Goal: Task Accomplishment & Management: Complete application form

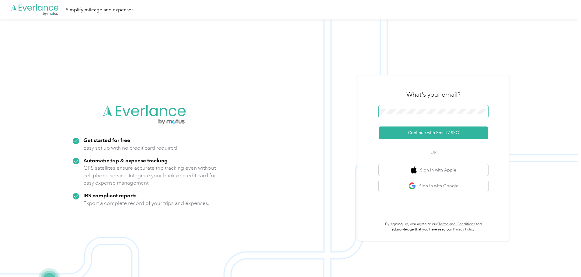
click at [408, 107] on span at bounding box center [434, 111] width 110 height 13
click at [426, 134] on button "Continue with Email / SSO" at bounding box center [434, 133] width 110 height 13
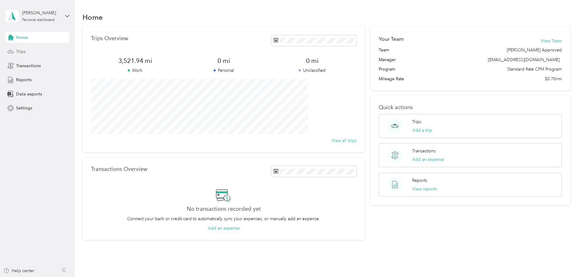
click at [23, 51] on span "Trips" at bounding box center [20, 51] width 9 height 6
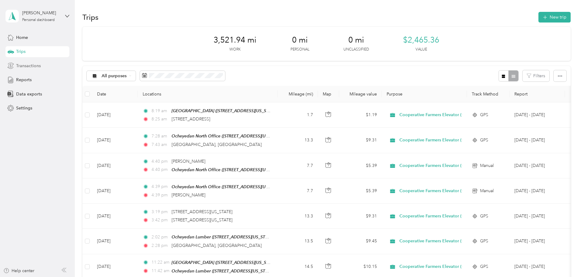
click at [34, 63] on span "Transactions" at bounding box center [28, 66] width 25 height 6
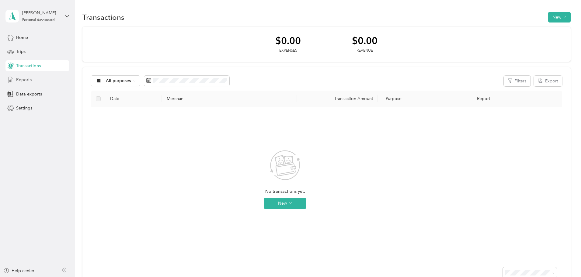
click at [23, 80] on span "Reports" at bounding box center [24, 80] width 16 height 6
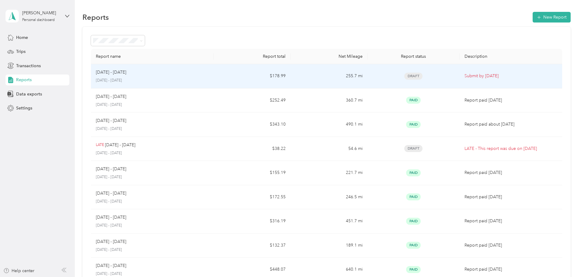
click at [465, 75] on p "Submit by Oct. 3, 2025" at bounding box center [511, 76] width 93 height 7
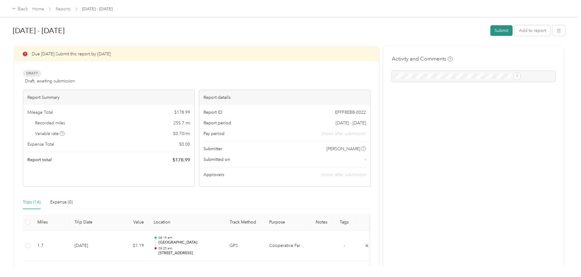
click at [491, 32] on button "Submit" at bounding box center [502, 30] width 22 height 11
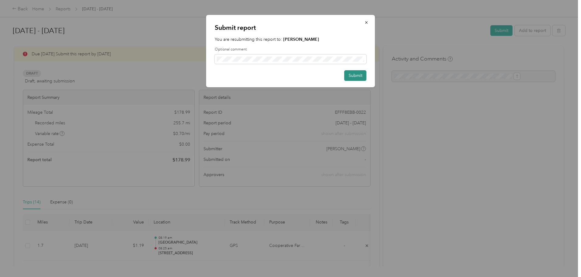
click at [358, 74] on button "Submit" at bounding box center [356, 75] width 22 height 11
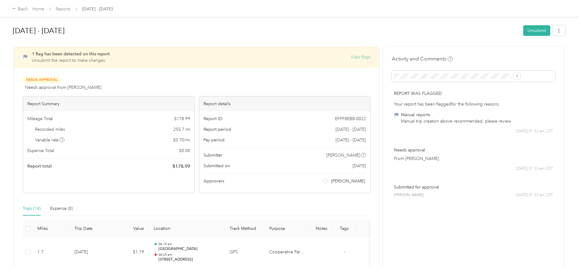
click at [351, 56] on button "View flags" at bounding box center [361, 57] width 20 height 6
